Goal: Information Seeking & Learning: Learn about a topic

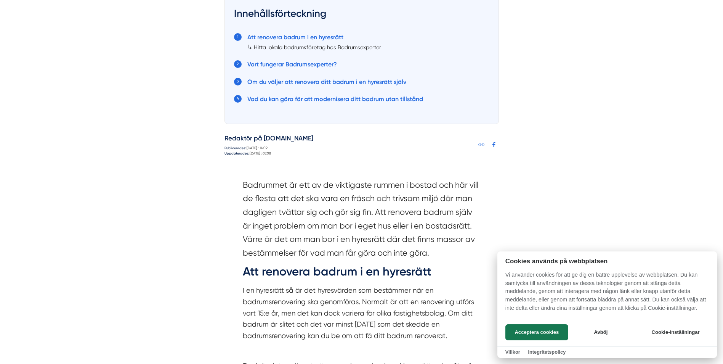
scroll to position [482, 0]
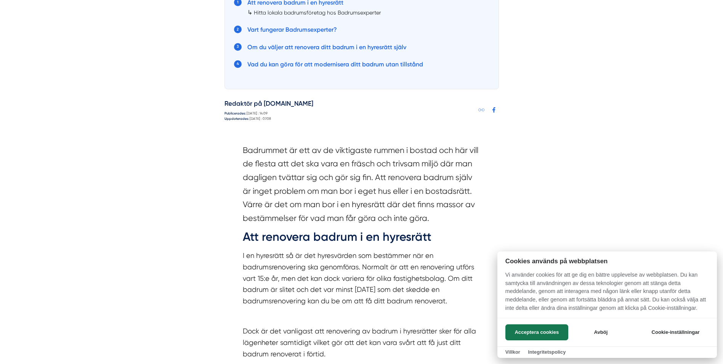
click at [152, 233] on div at bounding box center [361, 182] width 723 height 364
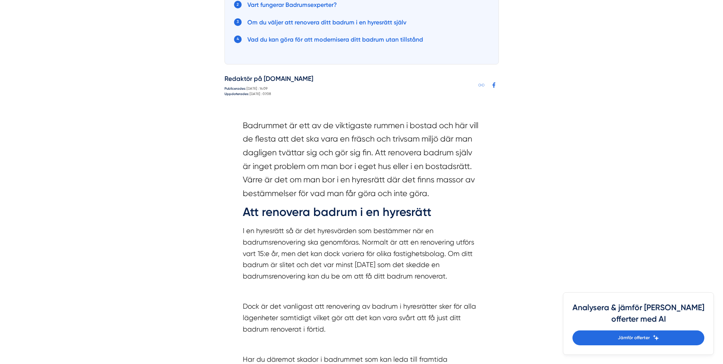
scroll to position [520, 0]
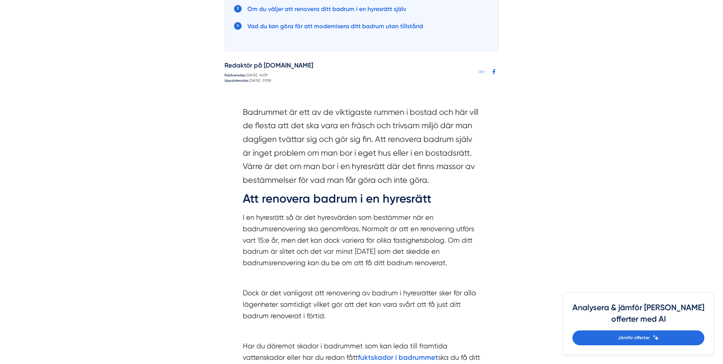
click at [349, 271] on div "Badrummet är ett av de viktigaste rummen i bostad och här vill de flesta att de…" at bounding box center [362, 253] width 238 height 296
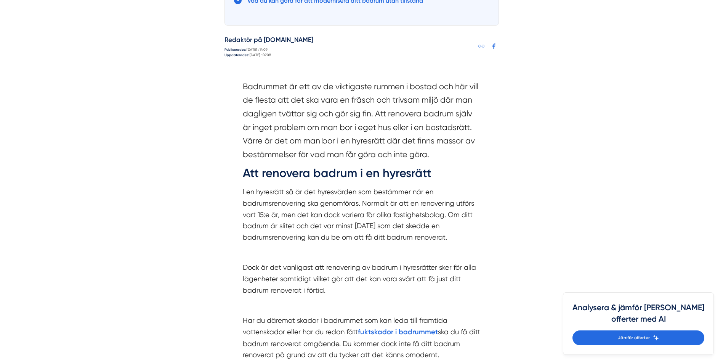
scroll to position [558, 0]
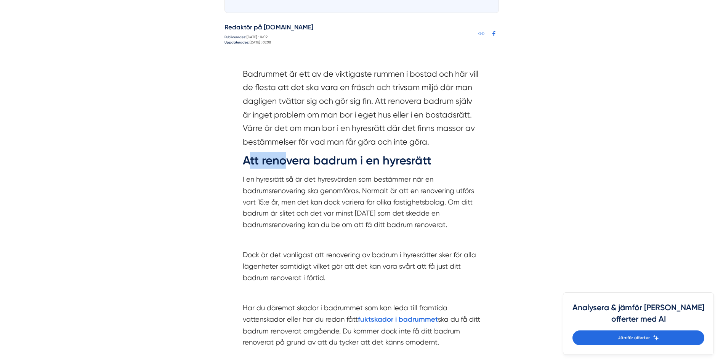
drag, startPoint x: 247, startPoint y: 161, endPoint x: 289, endPoint y: 169, distance: 42.7
click at [289, 169] on h2 "Att renovera badrum i en hyresrätt" at bounding box center [362, 162] width 238 height 21
drag, startPoint x: 289, startPoint y: 169, endPoint x: 232, endPoint y: 161, distance: 57.0
click at [232, 161] on div "Badrummet är ett av de viktigaste rummen i bostad och här vill de flesta att de…" at bounding box center [361, 217] width 274 height 323
click at [488, 242] on div "Badrummet är ett av de viktigaste rummen i bostad och här vill de flesta att de…" at bounding box center [361, 217] width 274 height 323
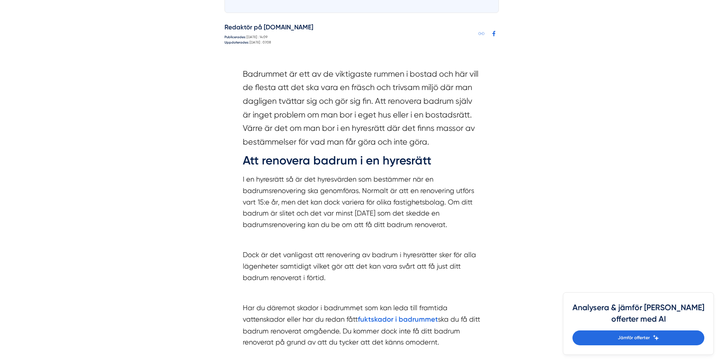
drag, startPoint x: 243, startPoint y: 178, endPoint x: 465, endPoint y: 223, distance: 226.6
click at [465, 223] on p "I en hyresrätt så är det hyresvärden som bestämmer när en badrumsrenovering ska…" at bounding box center [362, 201] width 238 height 56
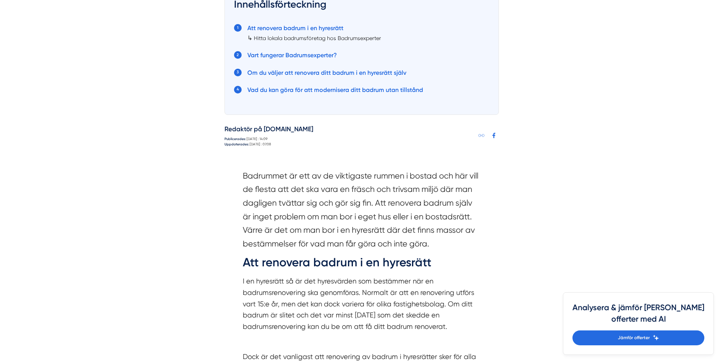
scroll to position [457, 0]
copy p "I en hyresrätt så är det hyresvärden som bestämmer när en badrumsrenovering ska…"
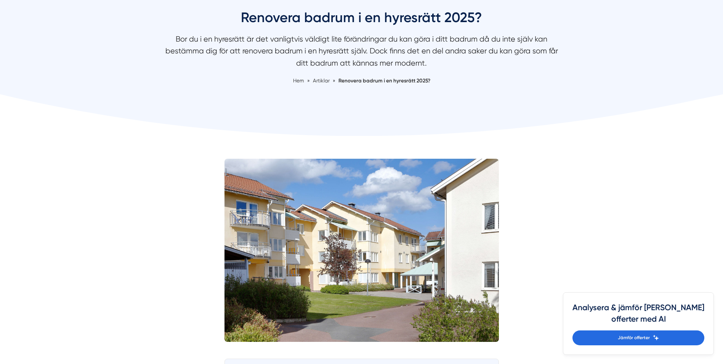
scroll to position [0, 0]
